Goal: Information Seeking & Learning: Understand process/instructions

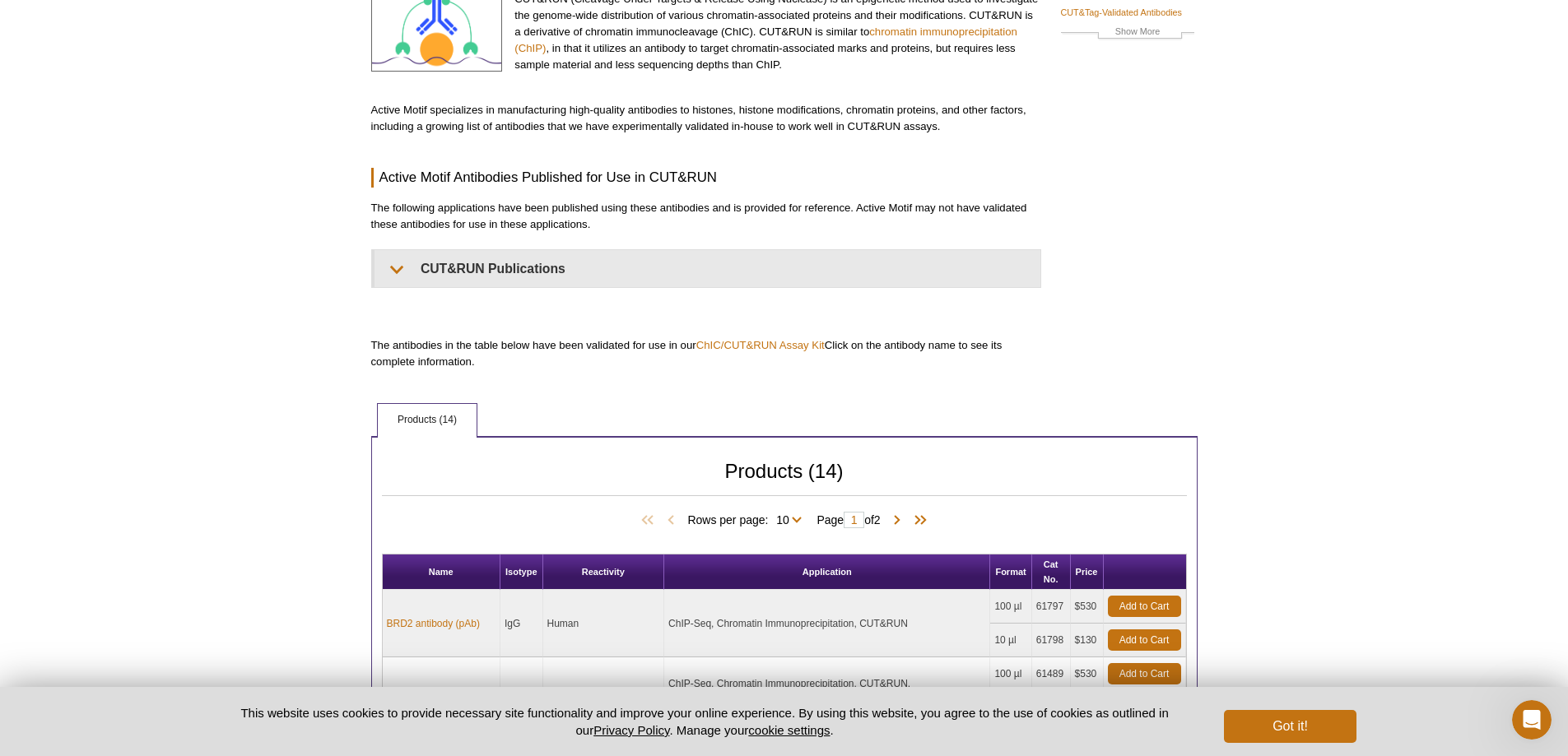
scroll to position [494, 0]
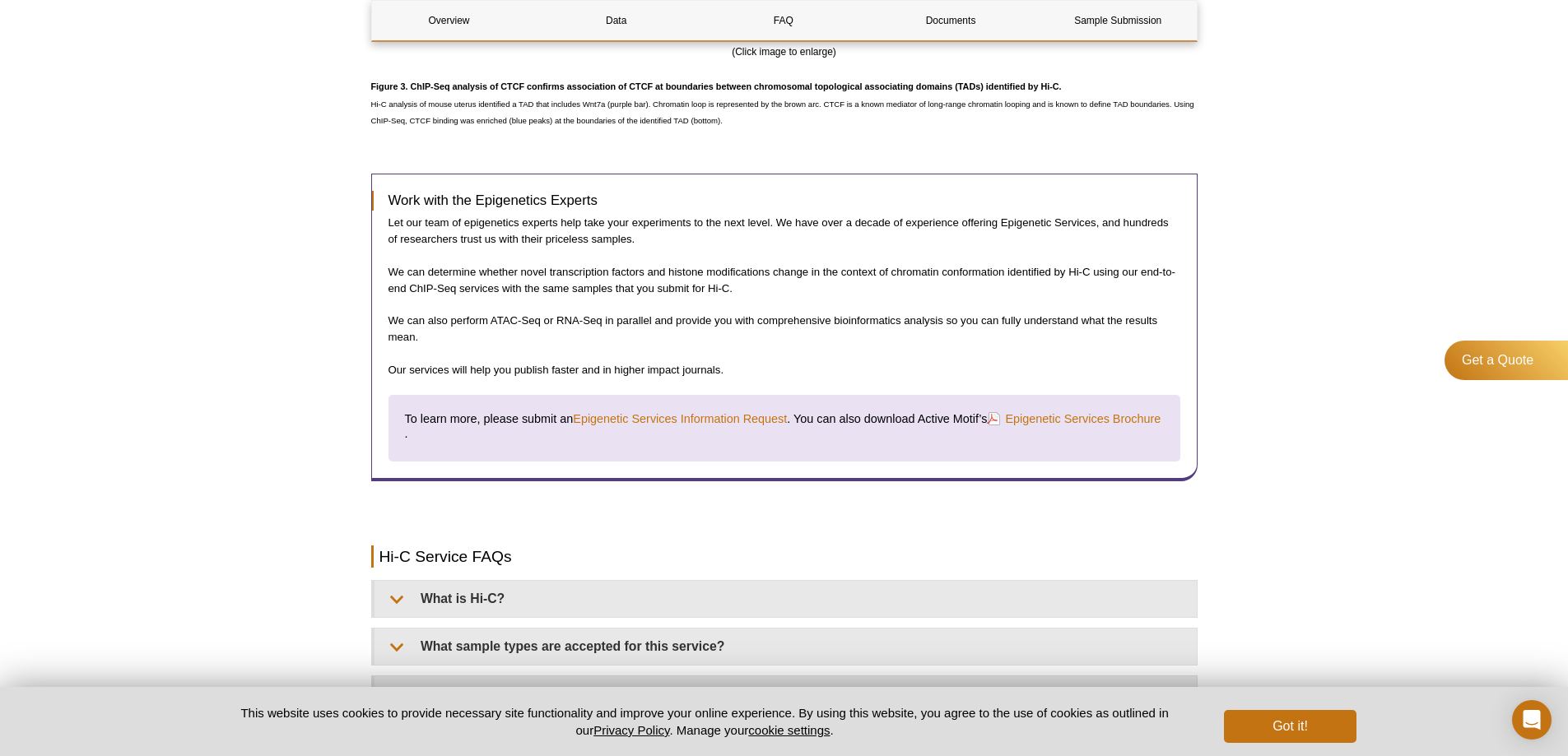
scroll to position [2385, 0]
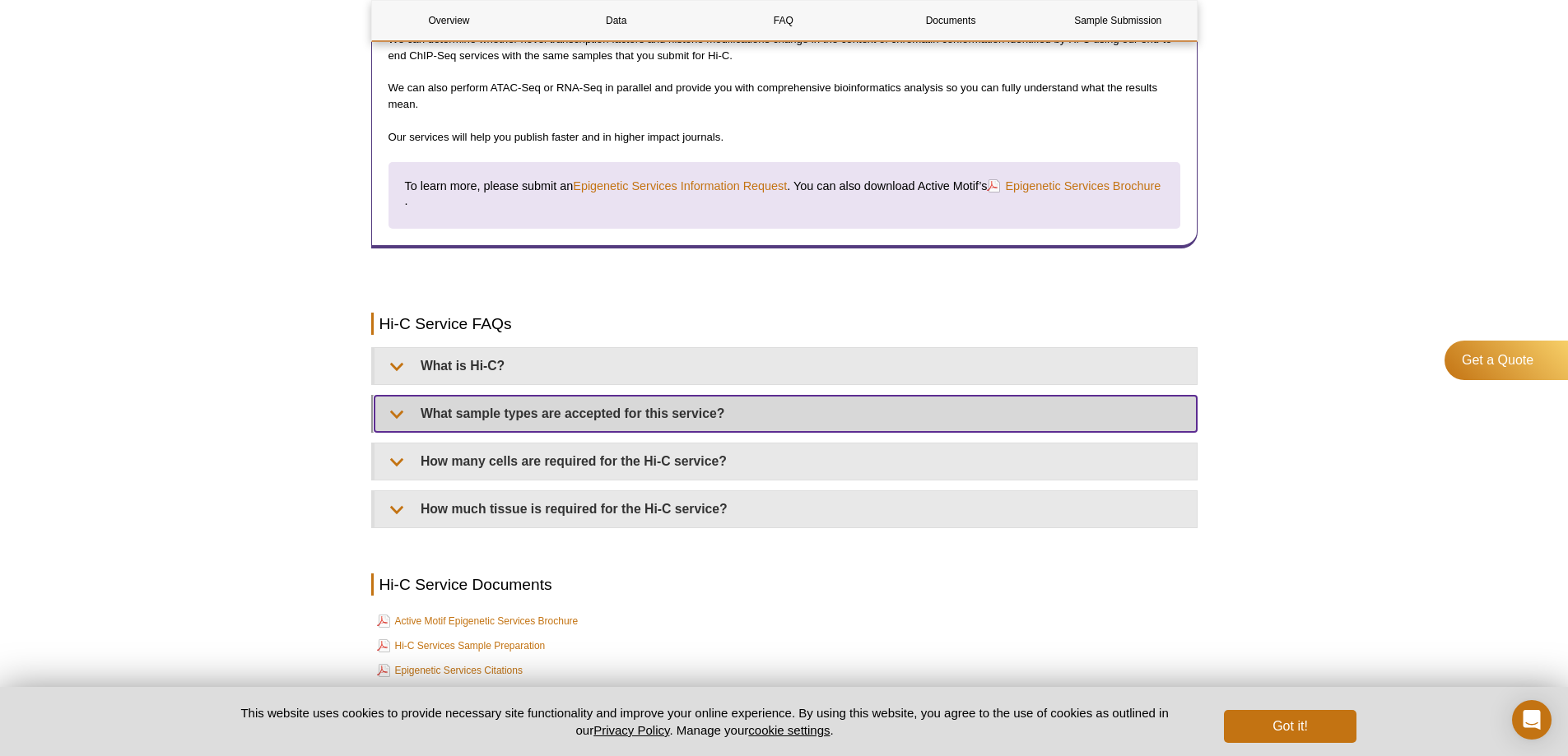
click at [554, 416] on summary "What sample types are accepted for this service?" at bounding box center [785, 413] width 823 height 36
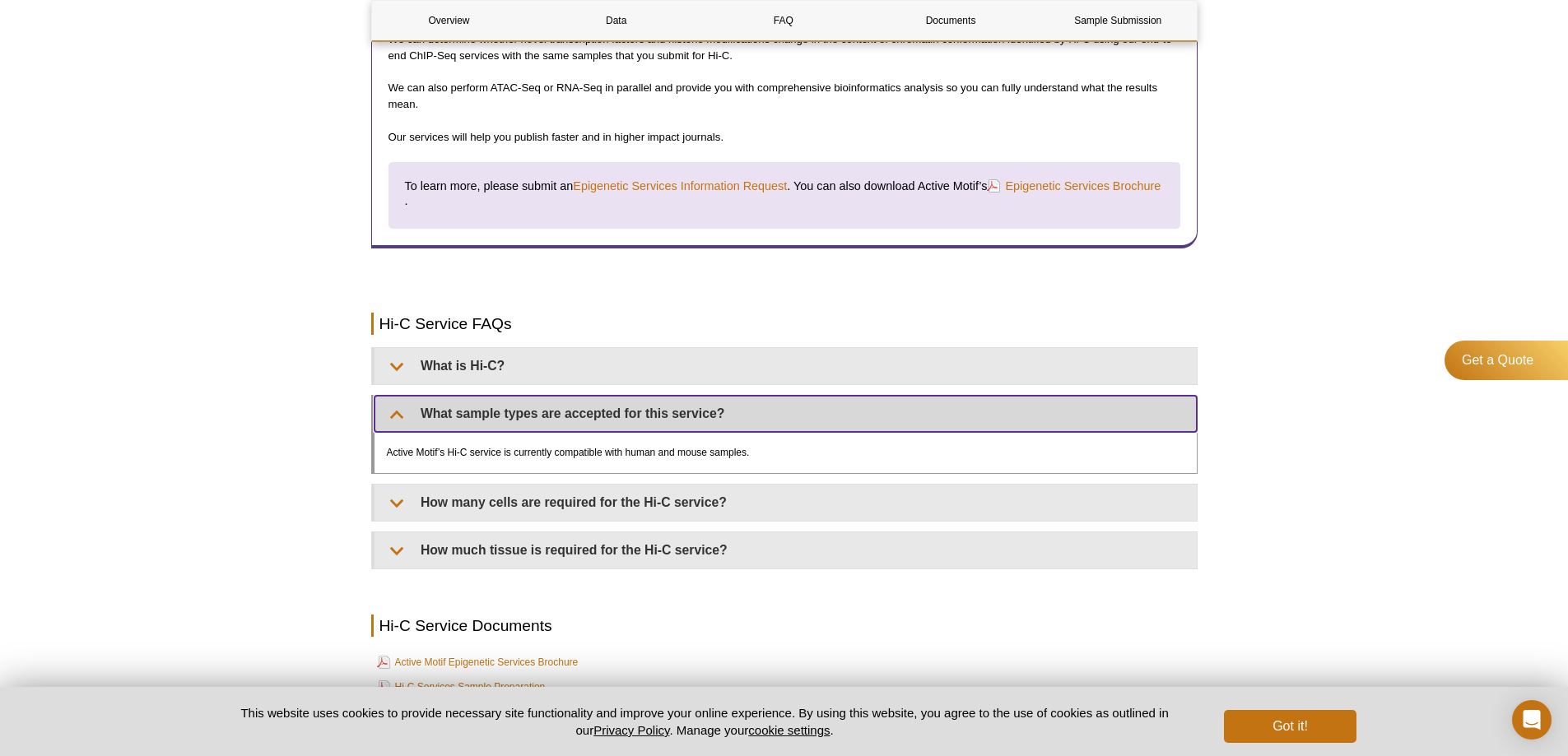
click at [487, 418] on summary "What sample types are accepted for this service?" at bounding box center [785, 413] width 823 height 36
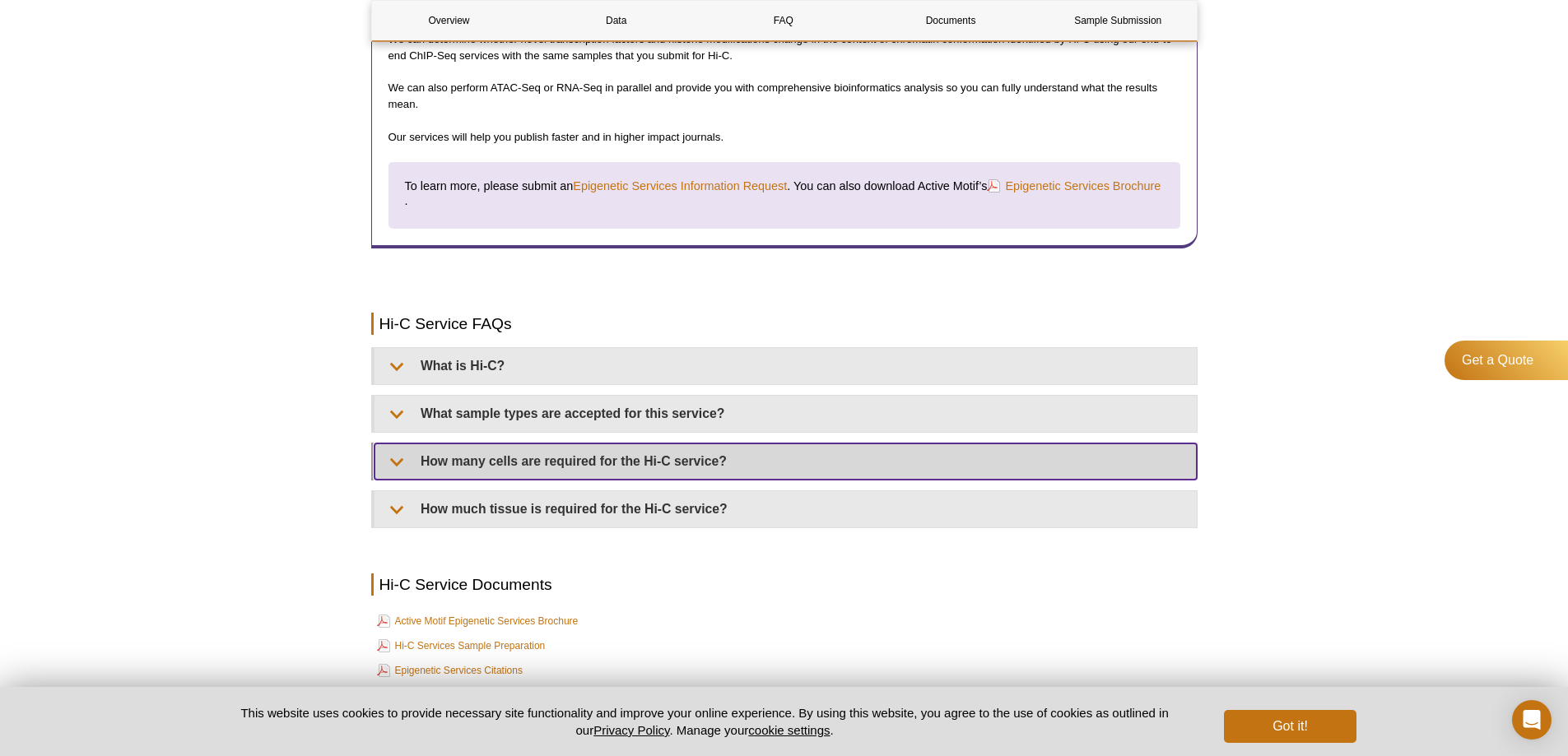
click at [542, 475] on summary "How many cells are required for the Hi-C service?" at bounding box center [785, 461] width 823 height 36
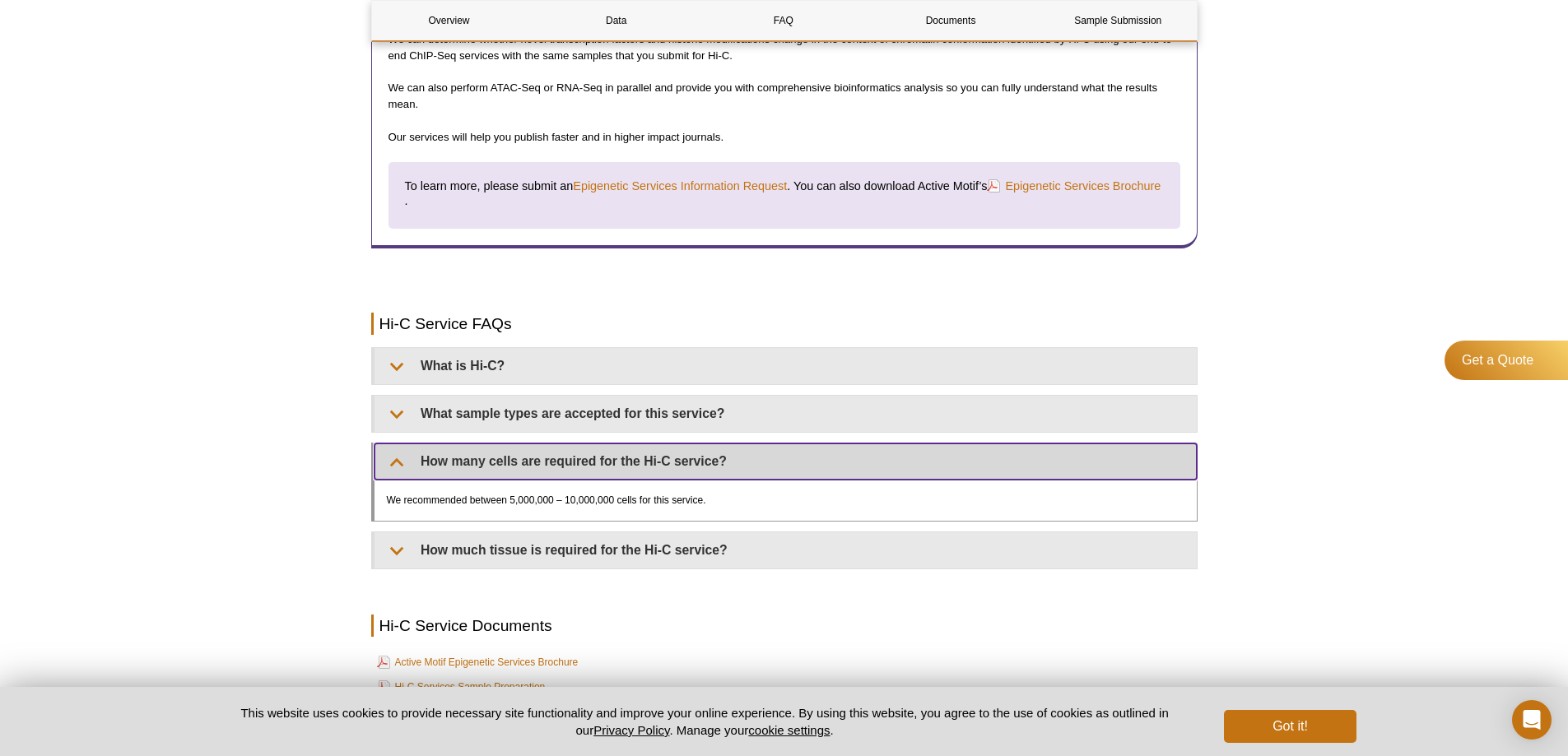
click at [495, 467] on summary "How many cells are required for the Hi-C service?" at bounding box center [785, 461] width 823 height 36
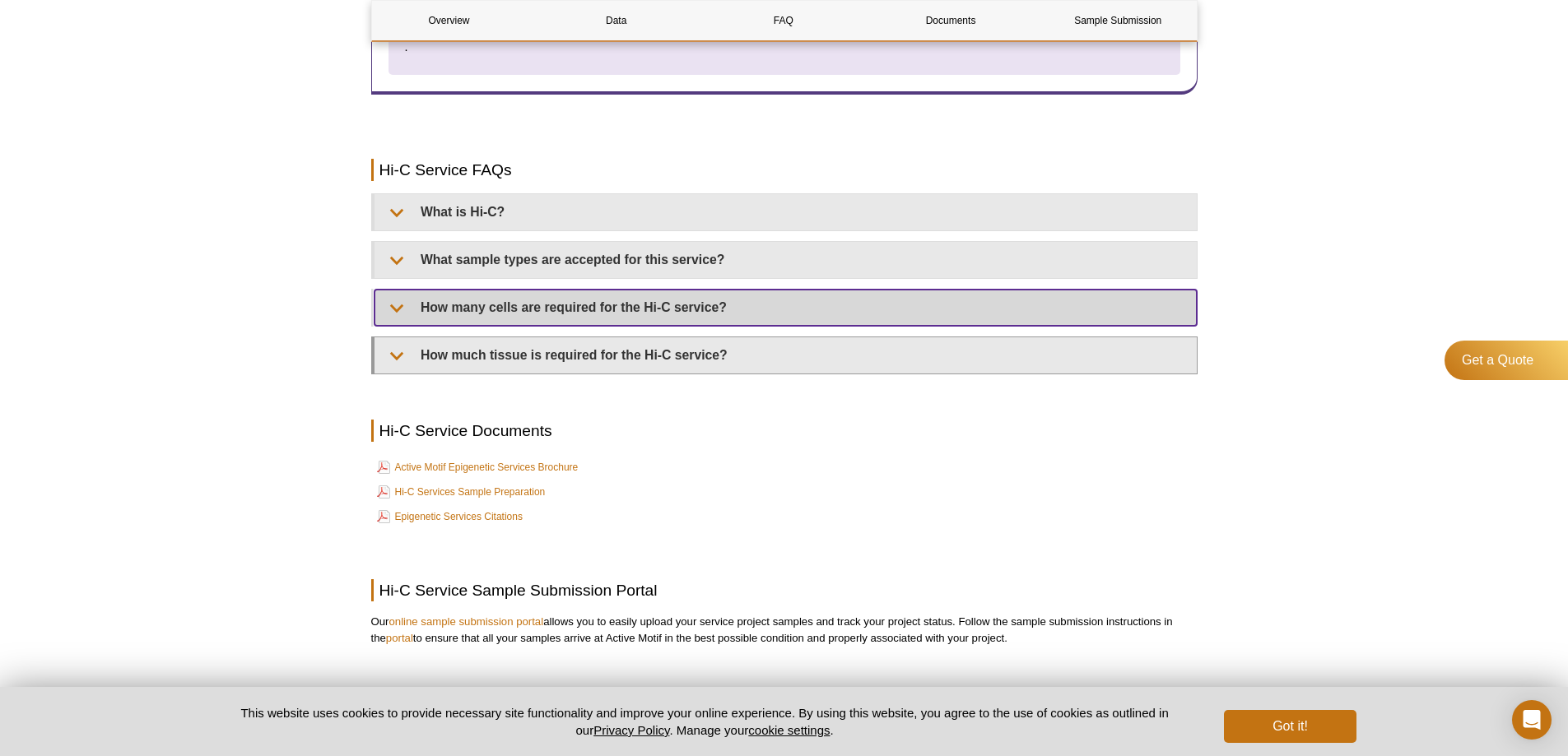
scroll to position [2549, 0]
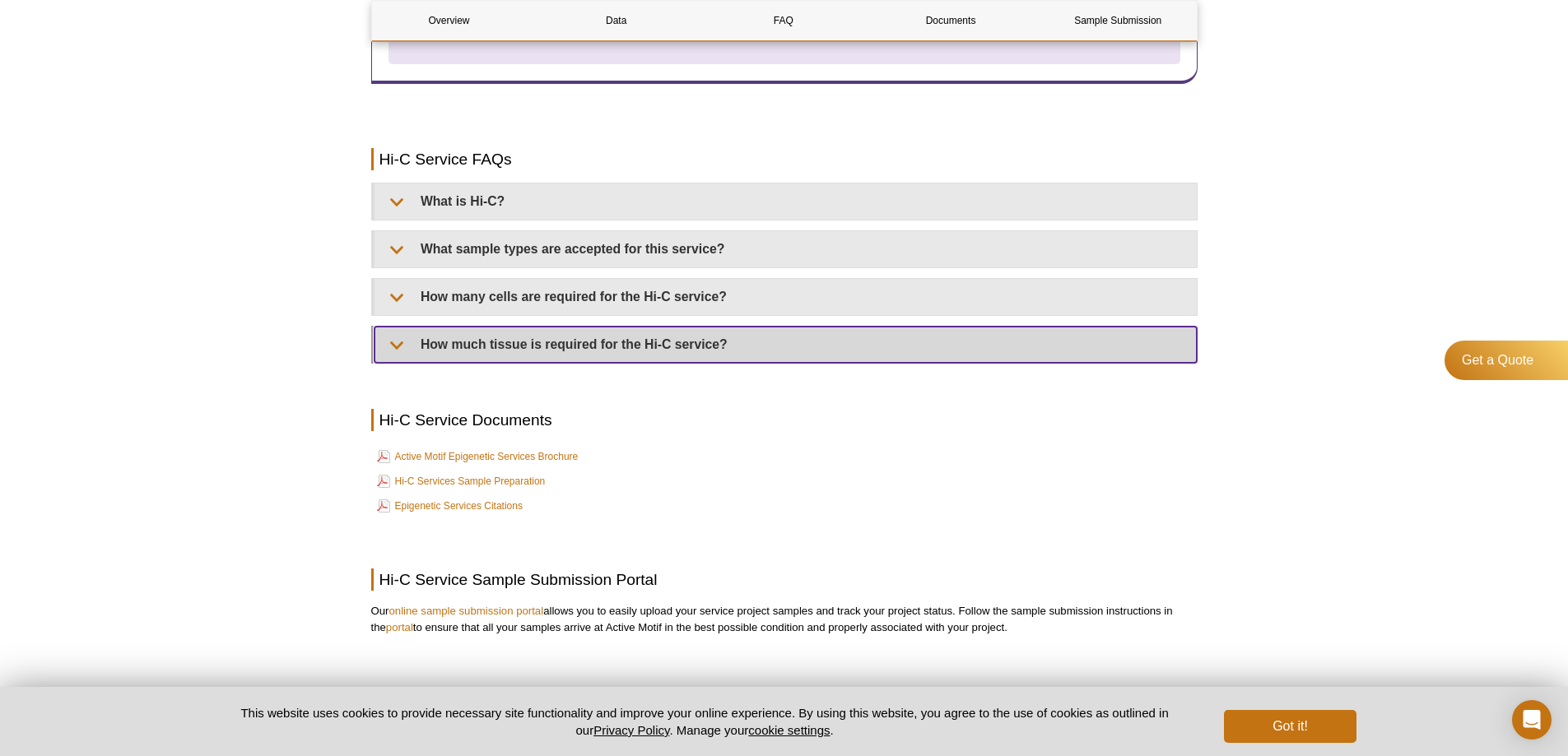
click at [496, 341] on summary "How much tissue is required for the Hi-C service?" at bounding box center [785, 344] width 823 height 36
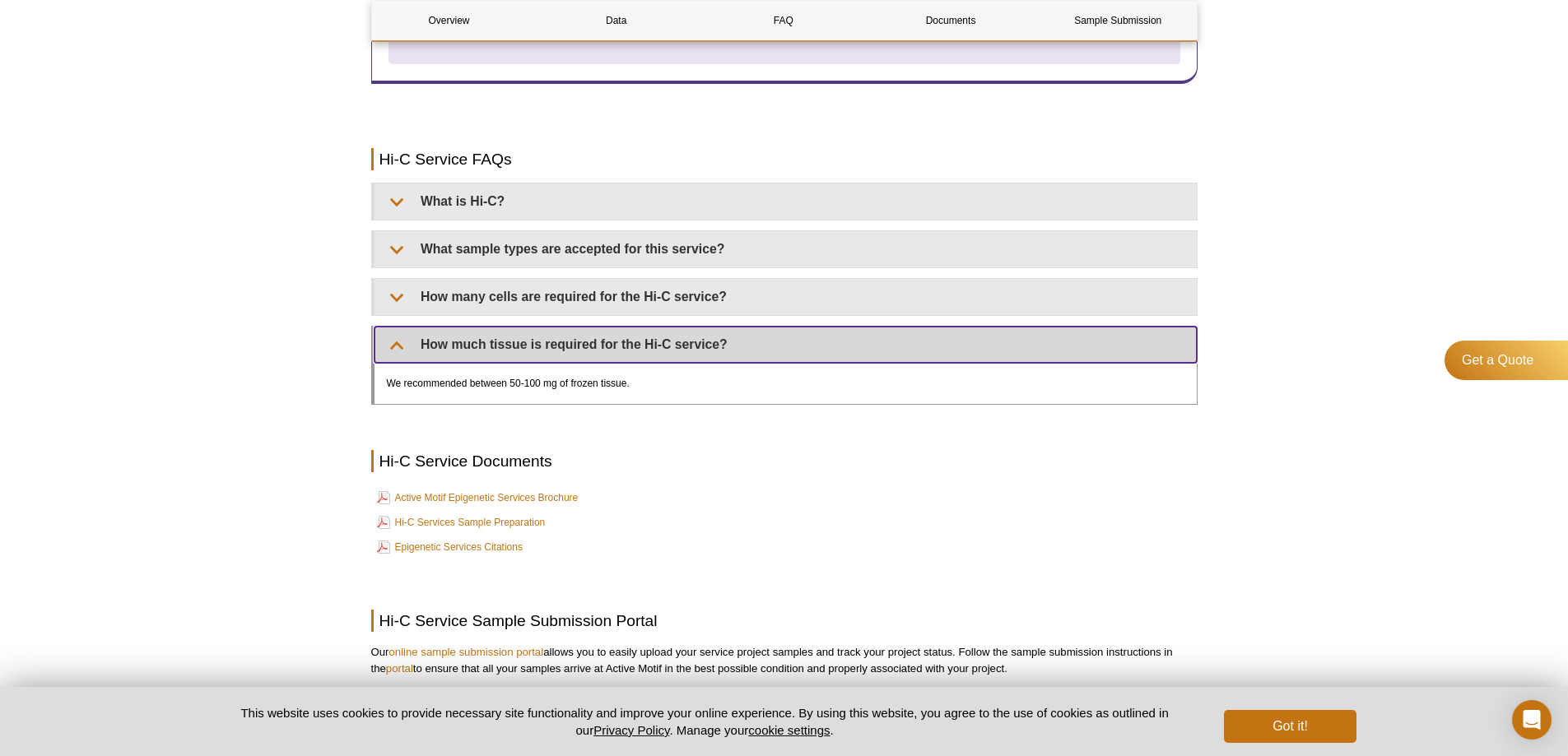
click at [502, 341] on summary "How much tissue is required for the Hi-C service?" at bounding box center [785, 344] width 823 height 36
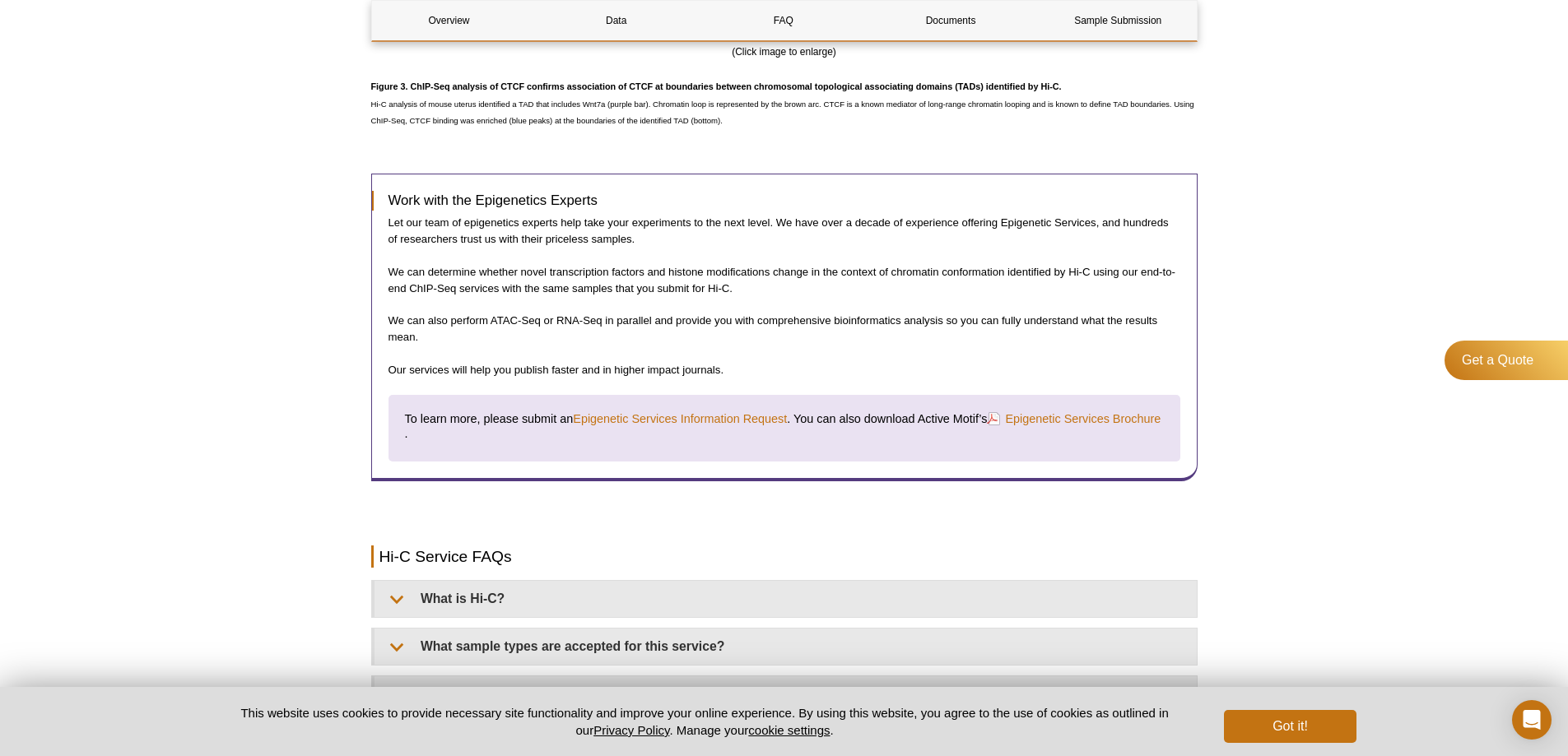
scroll to position [0, 0]
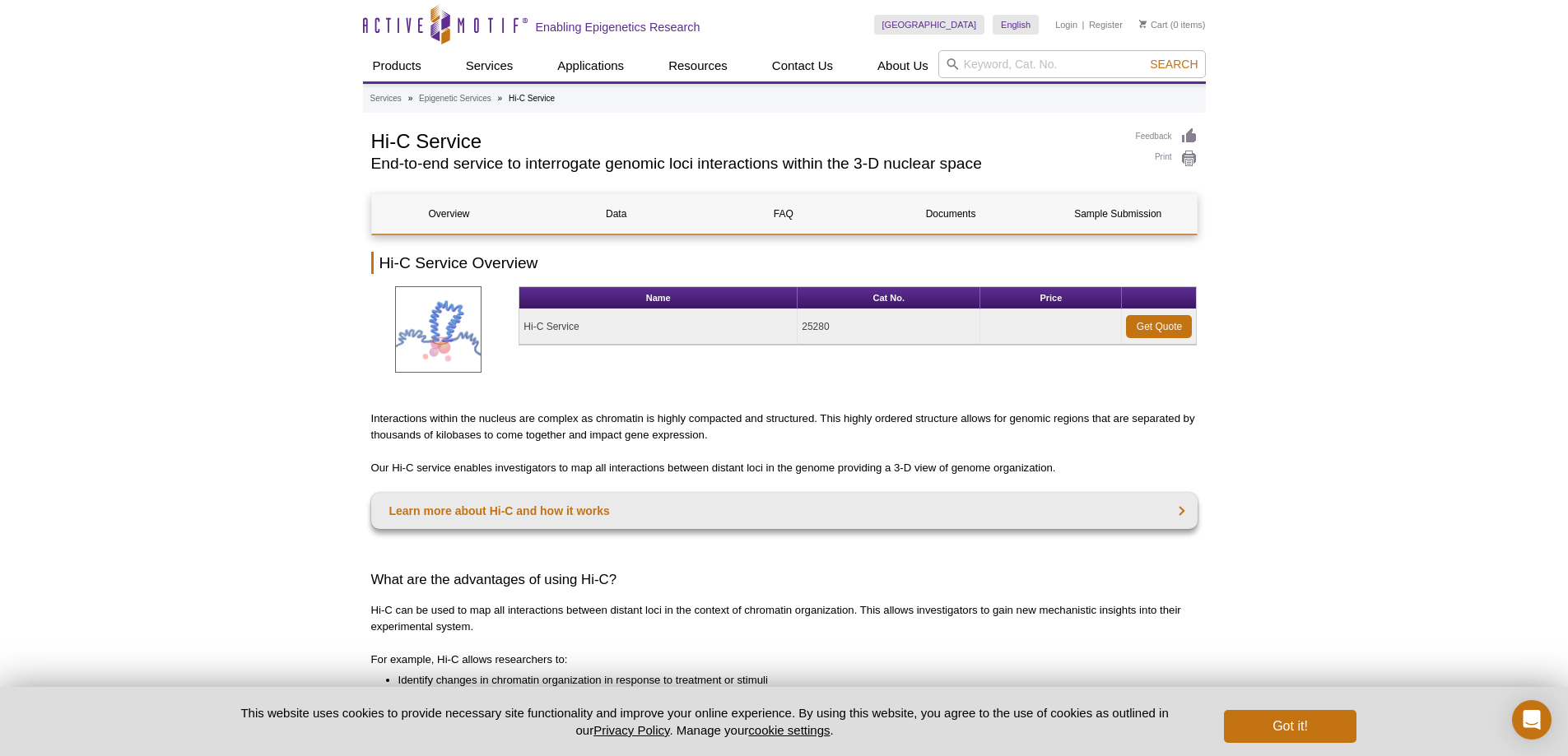
drag, startPoint x: 213, startPoint y: 500, endPoint x: 221, endPoint y: 141, distance: 359.1
